Goal: Check status: Check status

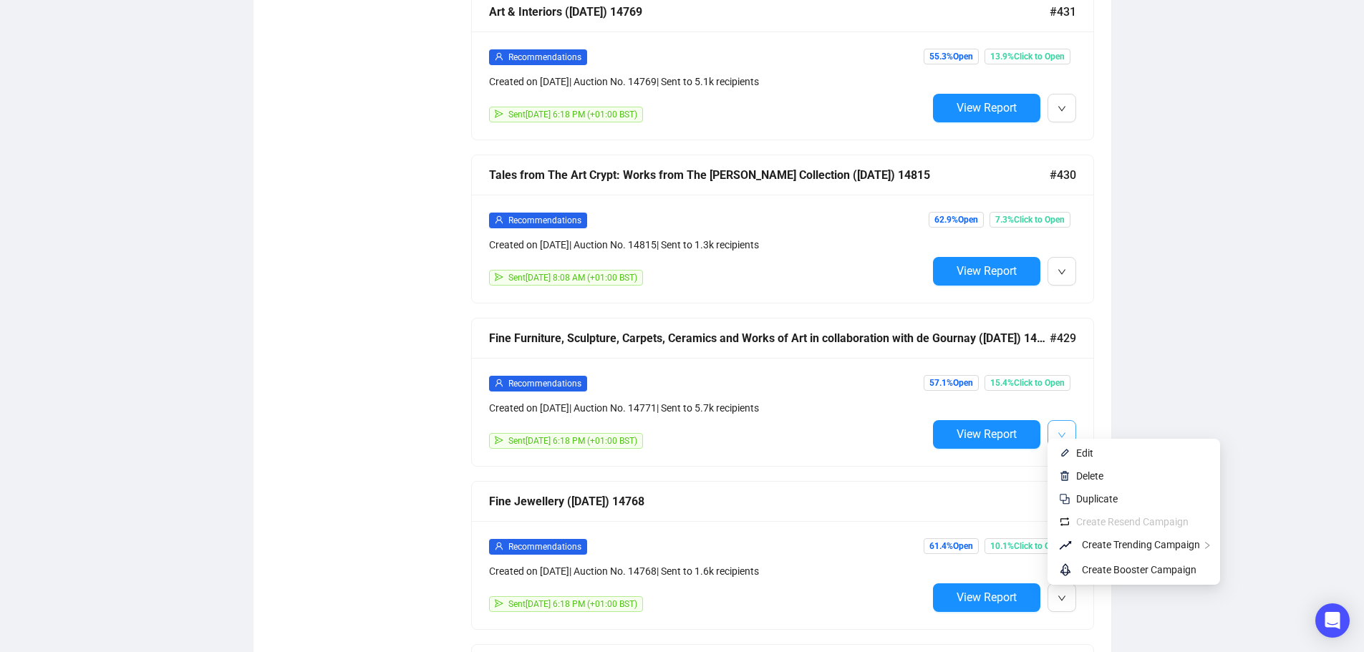
click at [1067, 420] on button "button" at bounding box center [1062, 434] width 29 height 29
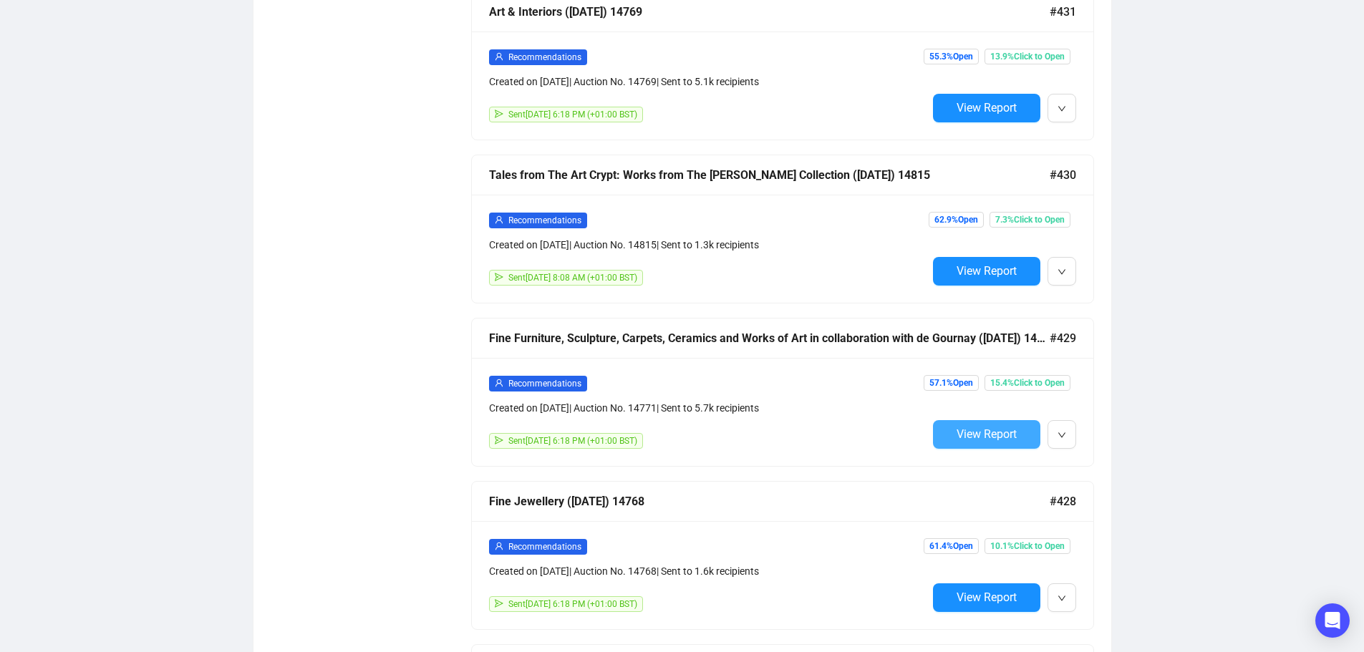
click at [998, 428] on span "View Report" at bounding box center [987, 435] width 60 height 14
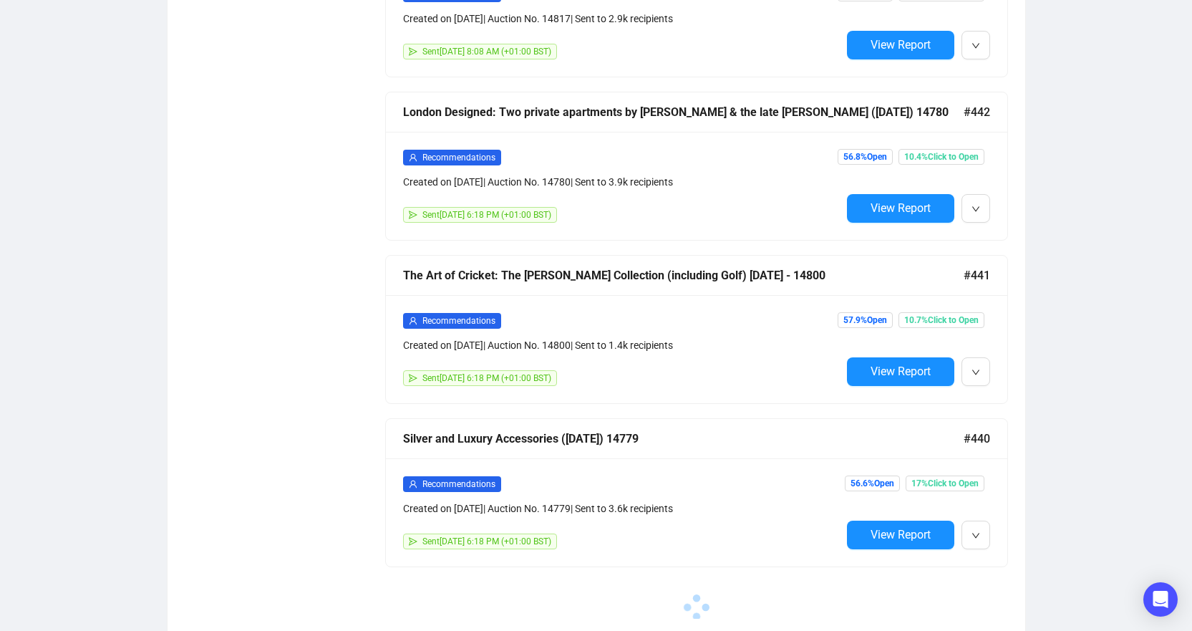
scroll to position [985, 0]
click at [915, 365] on span "View Report" at bounding box center [901, 372] width 60 height 14
